Goal: Find specific page/section

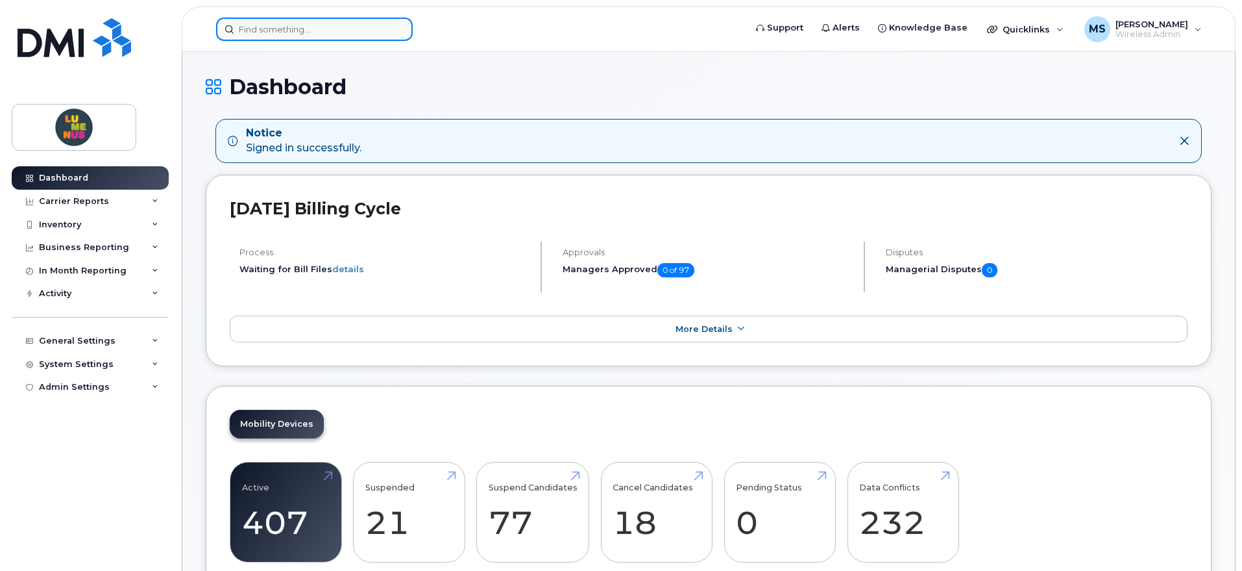
click at [323, 27] on input at bounding box center [314, 29] width 197 height 23
click at [332, 30] on input at bounding box center [314, 29] width 197 height 23
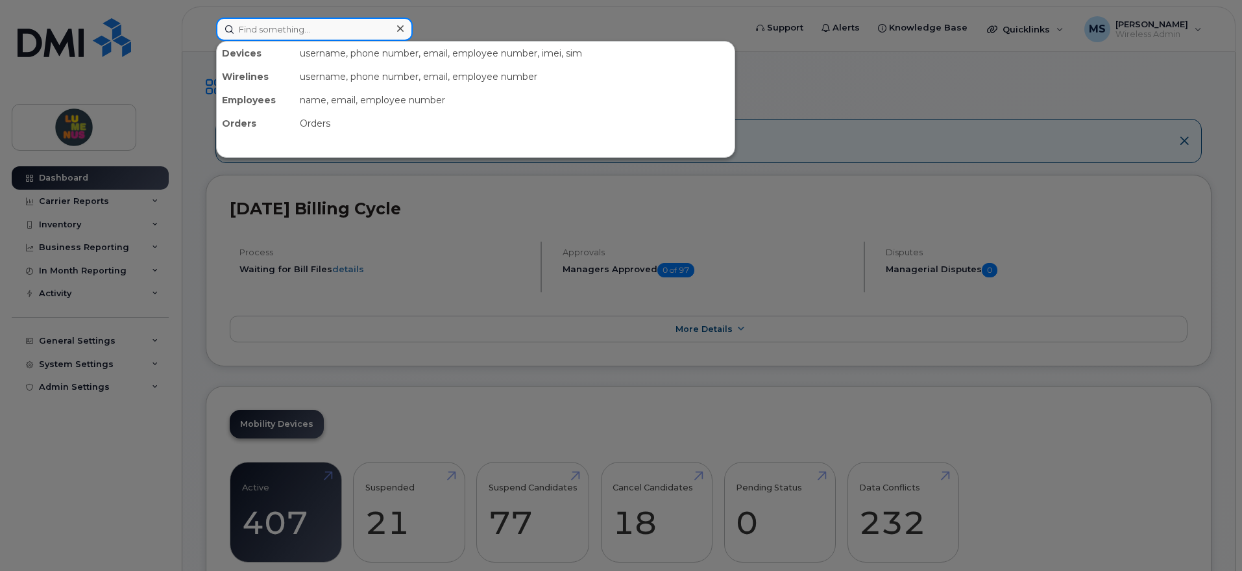
click at [332, 35] on input at bounding box center [314, 29] width 197 height 23
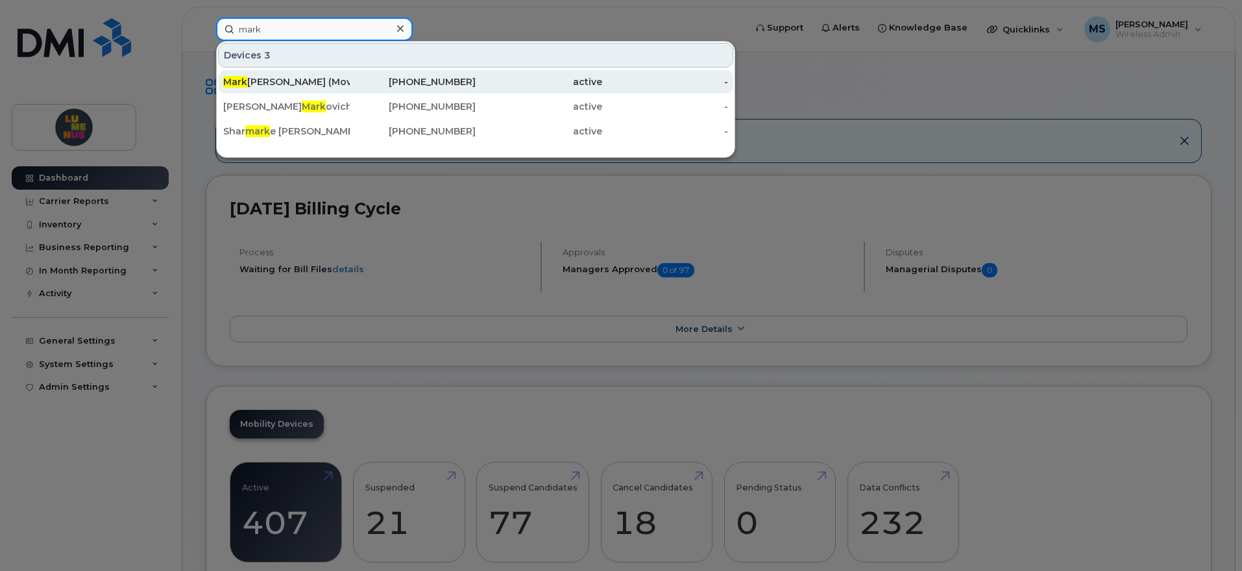
type input "mark"
click at [321, 80] on div "Mark Lawley (Moved to Alice Wong's Device)" at bounding box center [286, 81] width 127 height 13
click at [319, 76] on div "Mark Lawley (Moved to Alice Wong's Device)" at bounding box center [286, 81] width 127 height 13
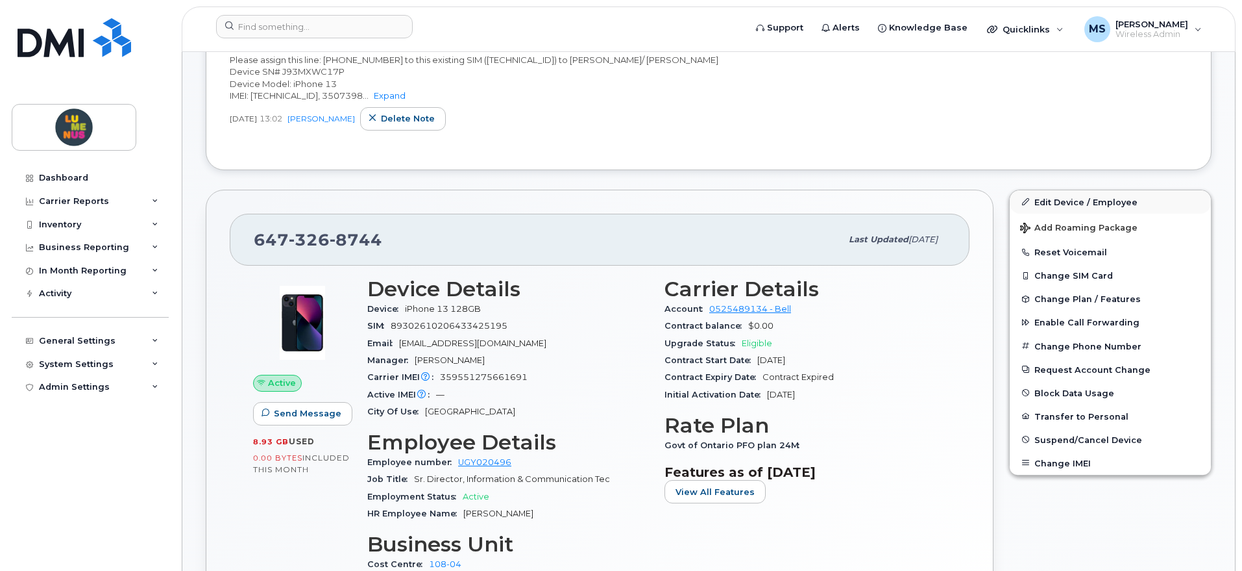
scroll to position [406, 0]
click at [1072, 207] on link "Edit Device / Employee" at bounding box center [1110, 202] width 201 height 23
